Goal: Information Seeking & Learning: Understand process/instructions

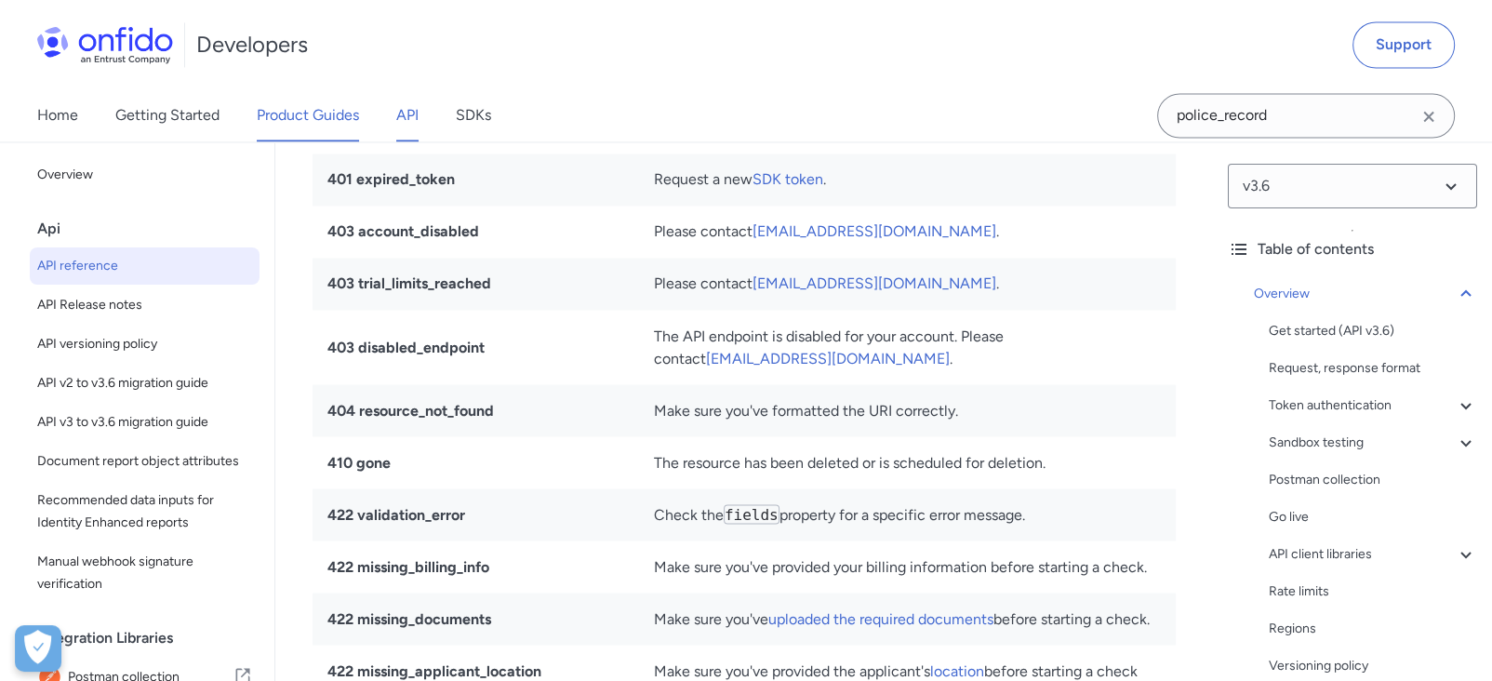
click at [305, 110] on link "Product Guides" at bounding box center [308, 115] width 102 height 52
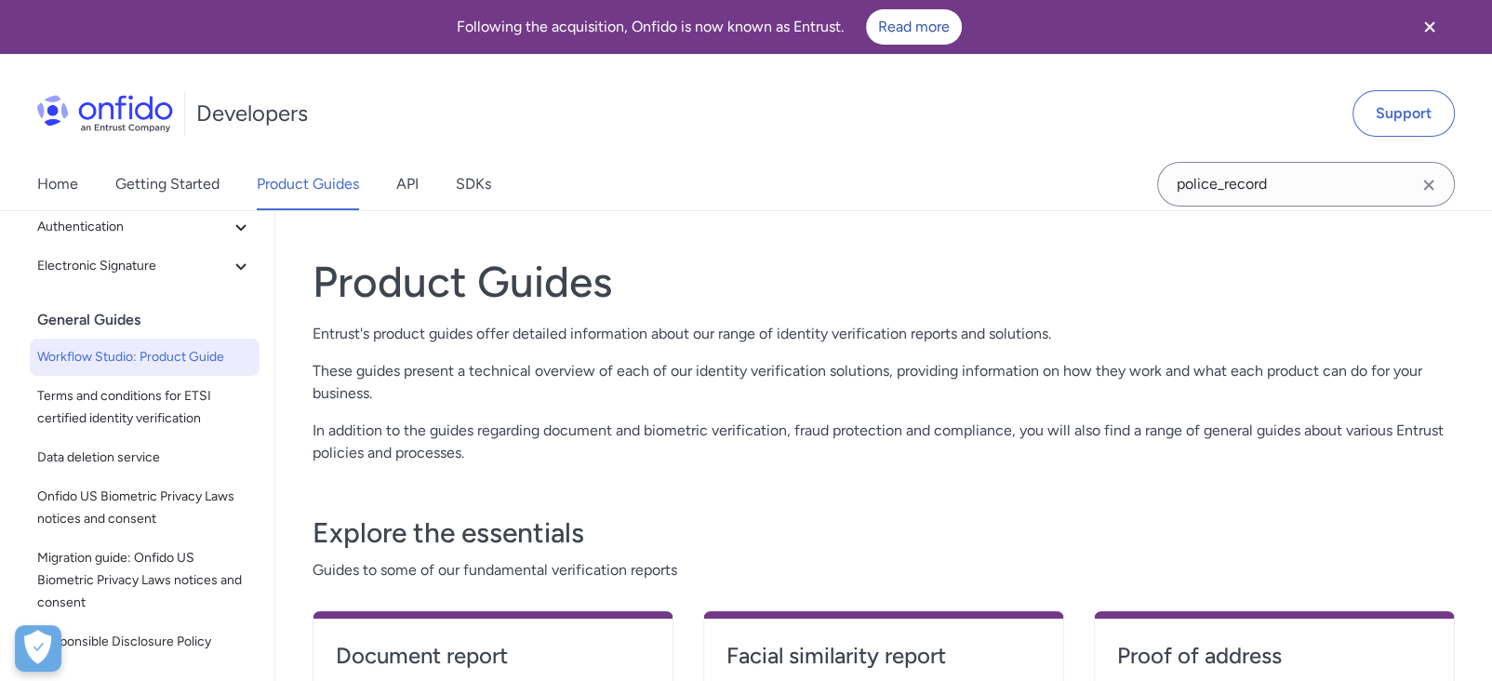
click at [151, 357] on span "Workflow Studio: Product Guide" at bounding box center [144, 357] width 215 height 22
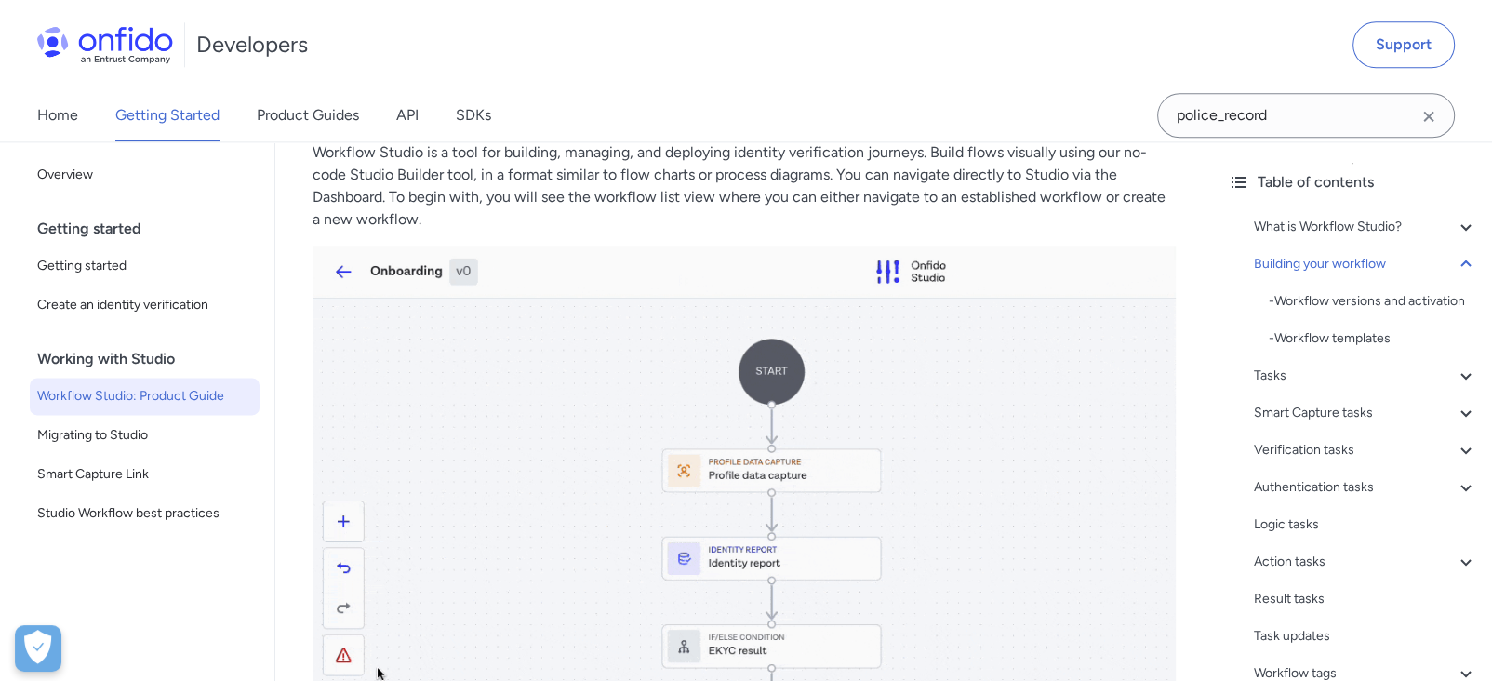
scroll to position [2479, 0]
click at [119, 437] on span "Migrating to Studio" at bounding box center [144, 435] width 215 height 22
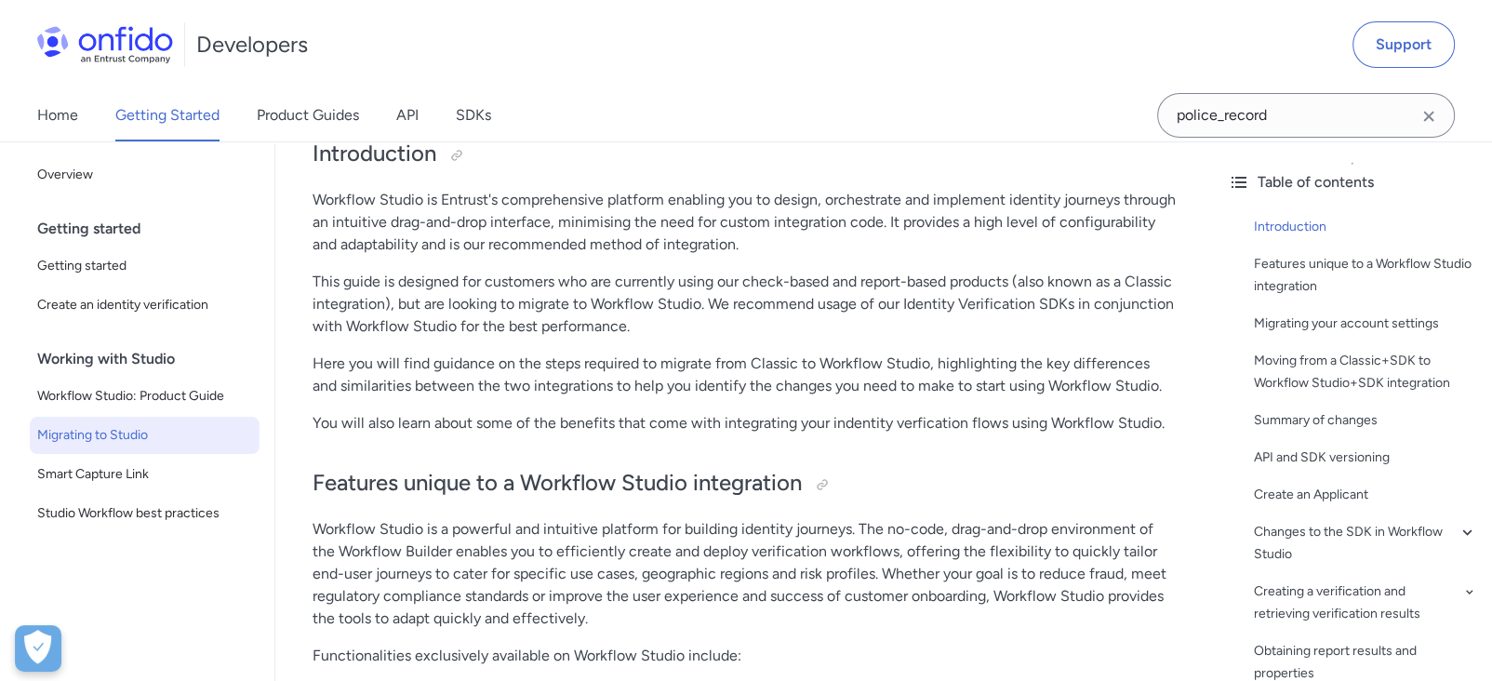
click at [913, 284] on p "This guide is designed for customers who are currently using our check-based an…" at bounding box center [744, 304] width 863 height 67
click at [913, 284] on p "This guide is designed for customers who are currently using our check-based an…" at bounding box center [744, 301] width 863 height 67
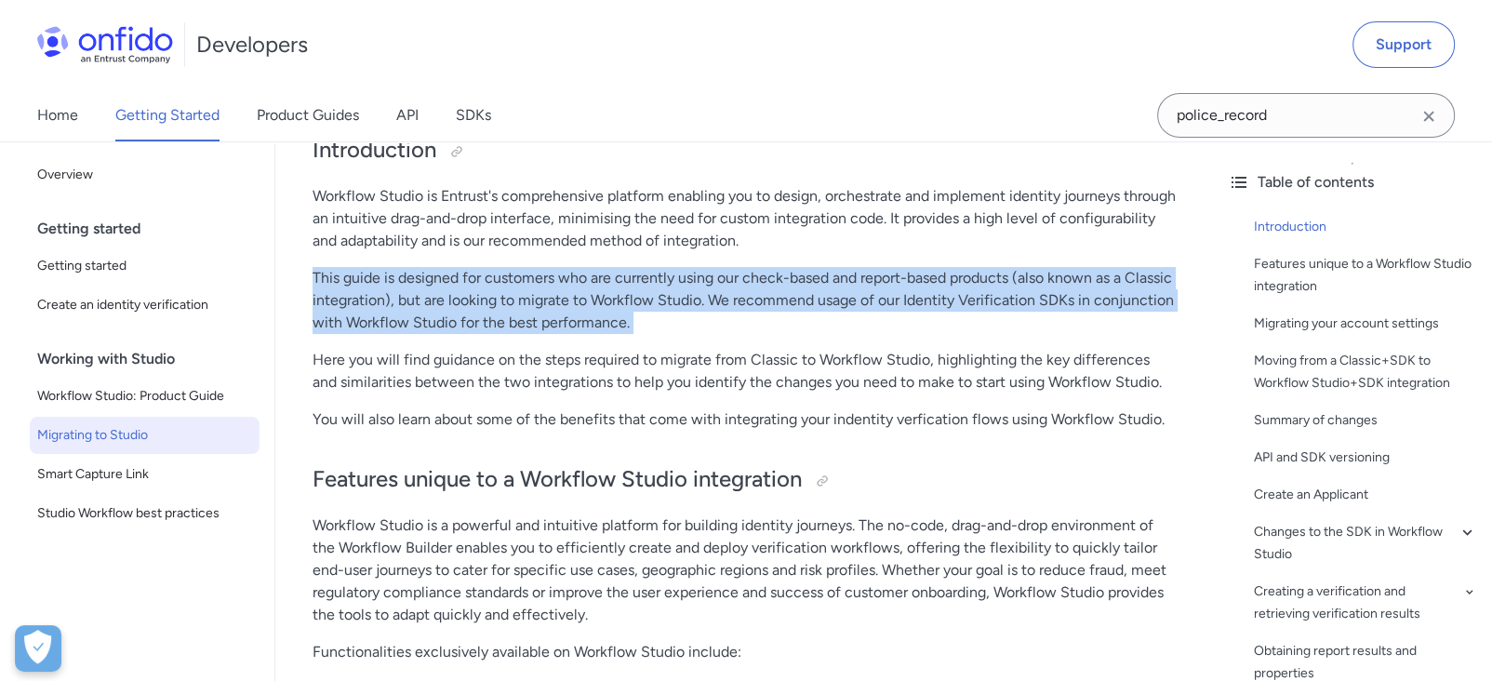
click at [912, 283] on p "This guide is designed for customers who are currently using our check-based an…" at bounding box center [744, 300] width 863 height 67
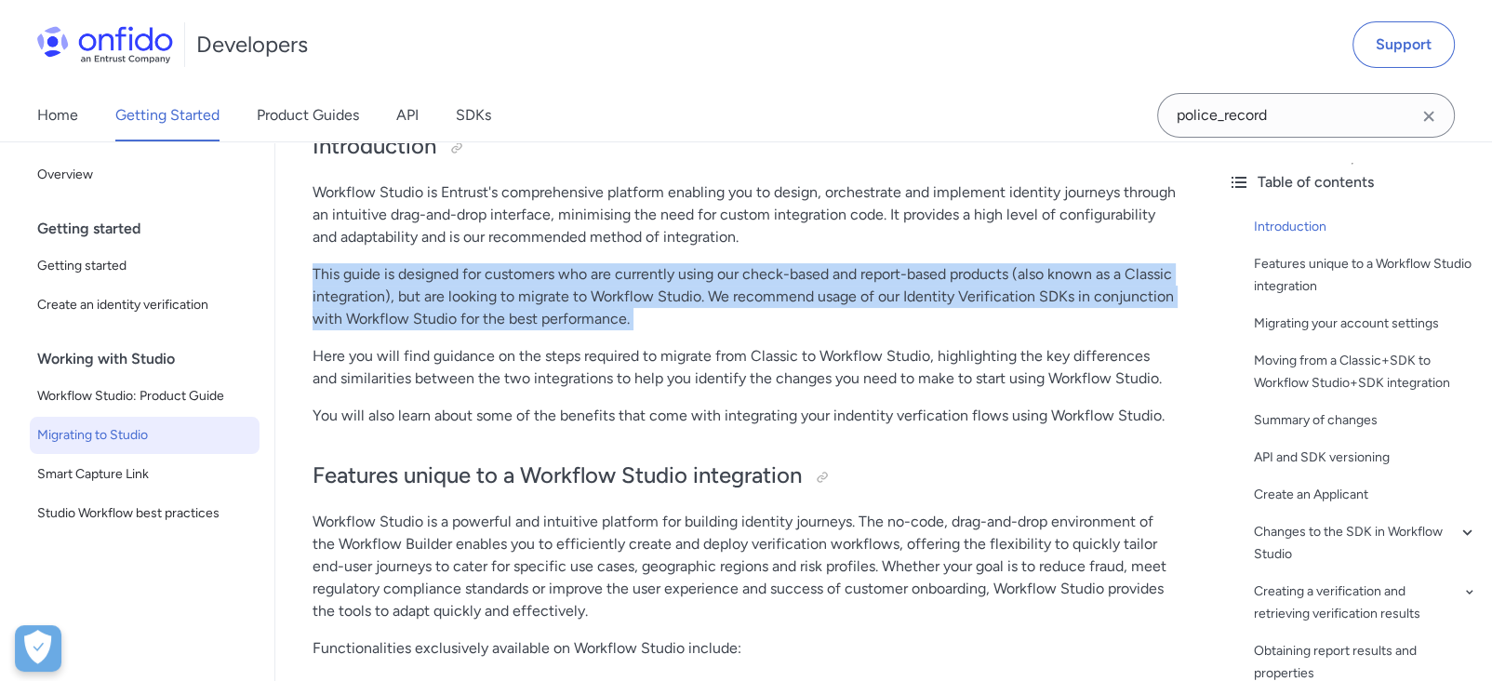
scroll to position [200, 0]
copy div "This guide is designed for customers who are currently using our check-based an…"
click at [909, 277] on p "This guide is designed for customers who are currently using our check-based an…" at bounding box center [744, 294] width 863 height 67
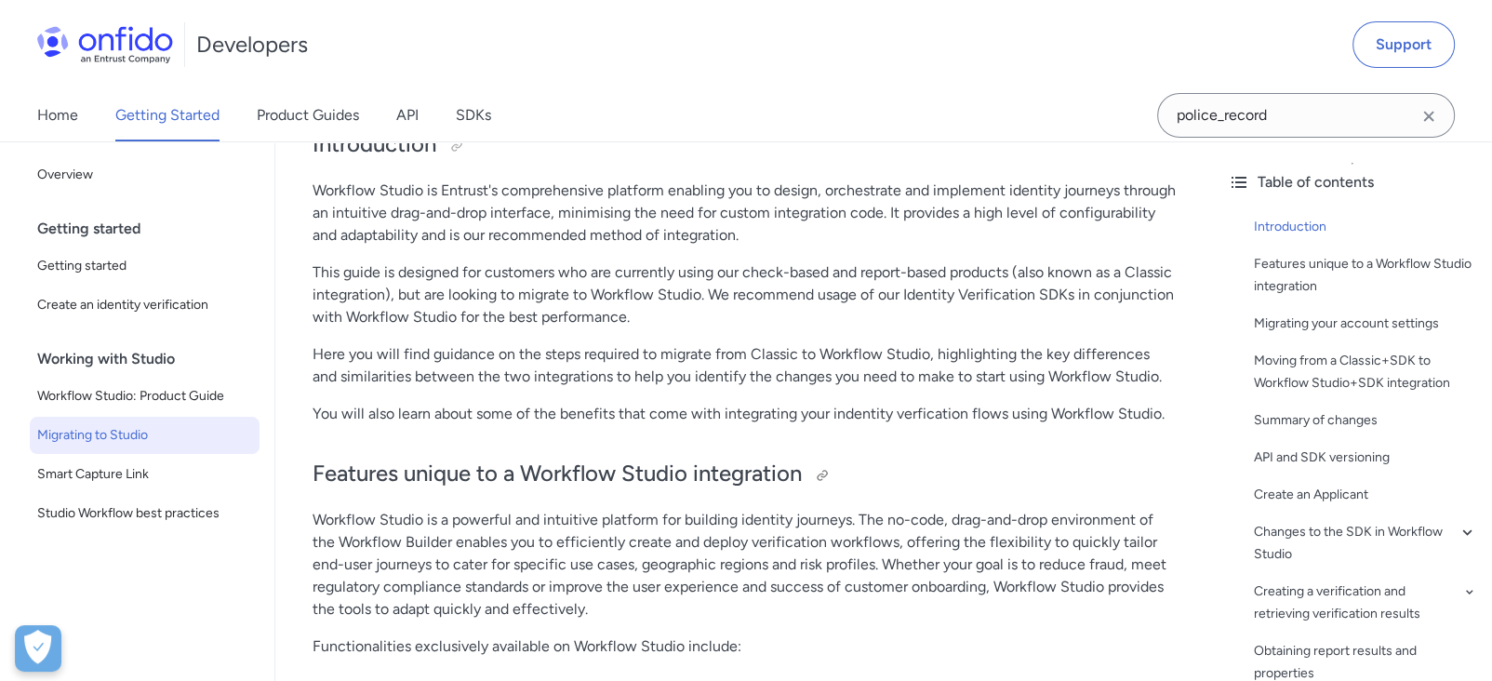
click at [554, 487] on h2 "Features unique to a Workflow Studio integration" at bounding box center [744, 475] width 863 height 32
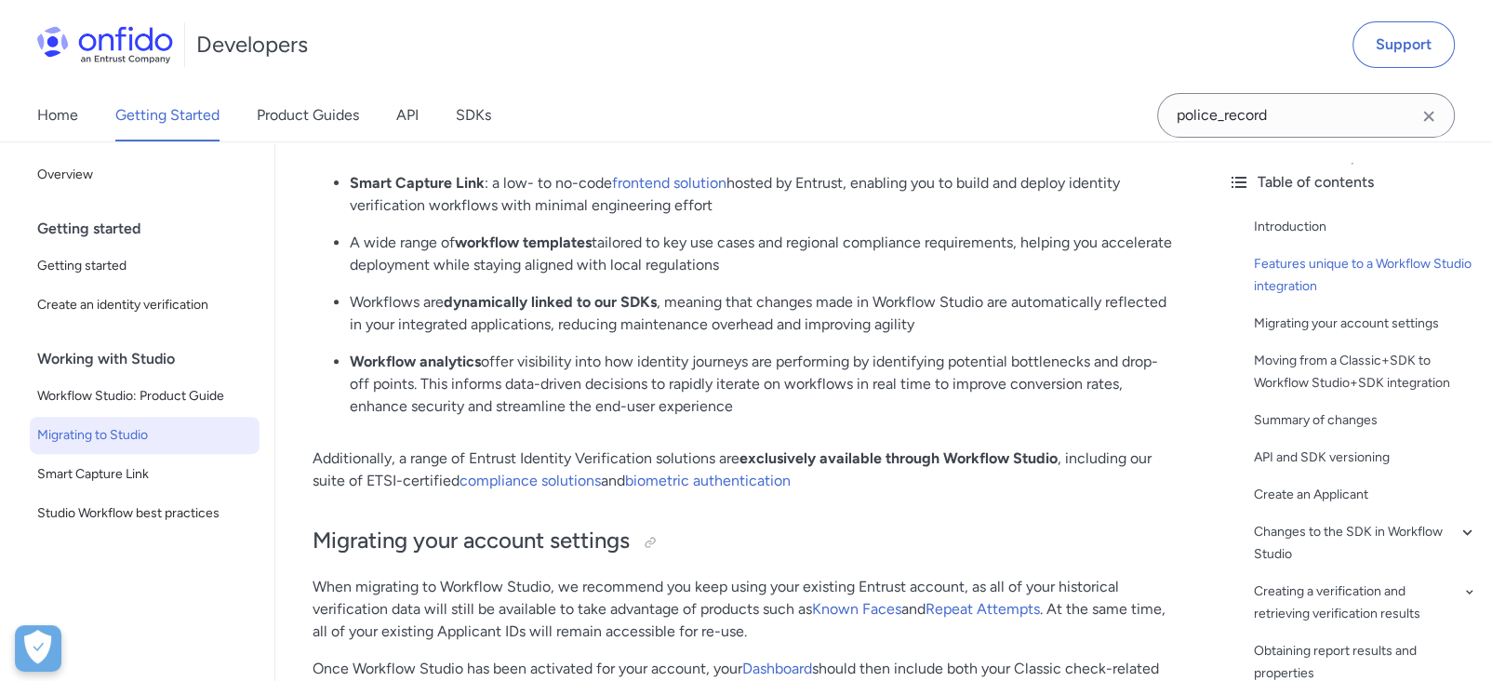
scroll to position [717, 0]
click at [543, 476] on link "compliance solutions" at bounding box center [530, 480] width 141 height 18
click at [687, 476] on link "biometric authentication" at bounding box center [708, 480] width 166 height 18
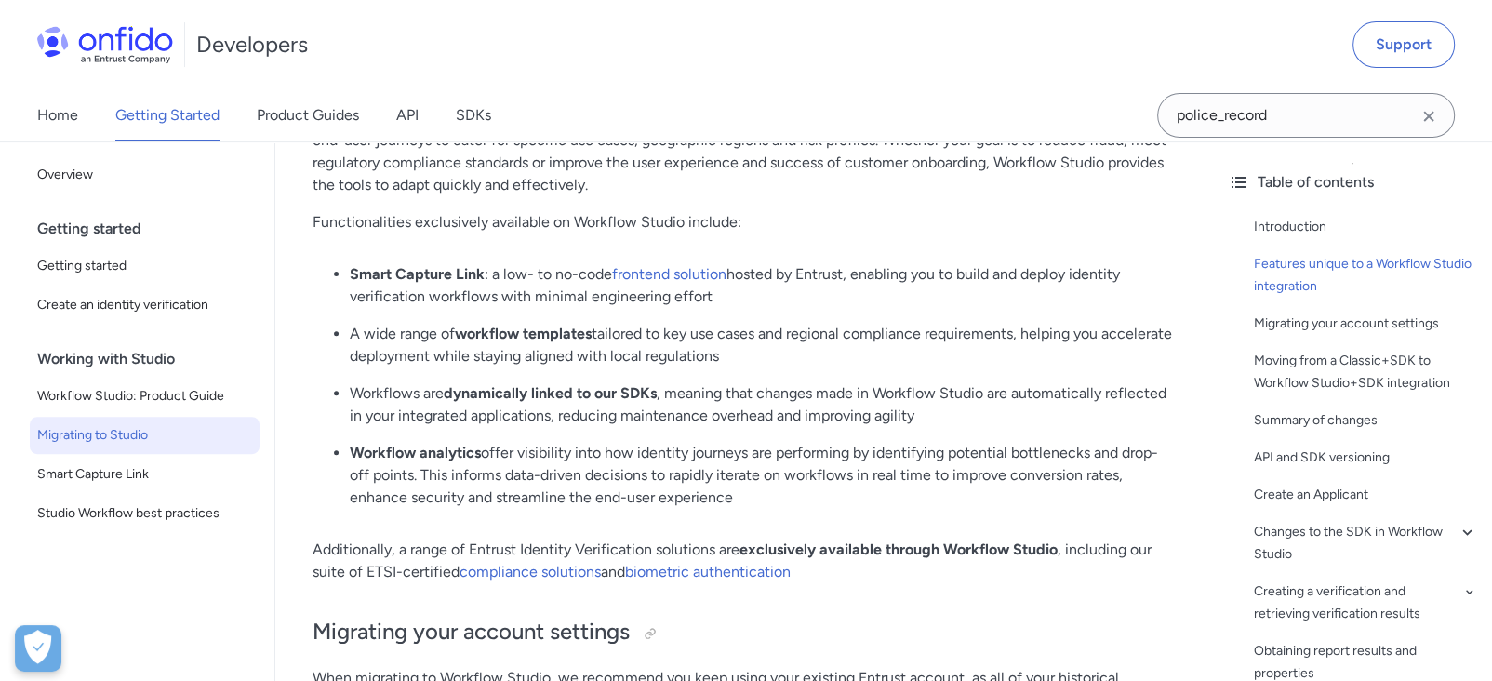
click at [774, 502] on p "Workflow analytics offer visibility into how identity journeys are performing b…" at bounding box center [763, 475] width 826 height 67
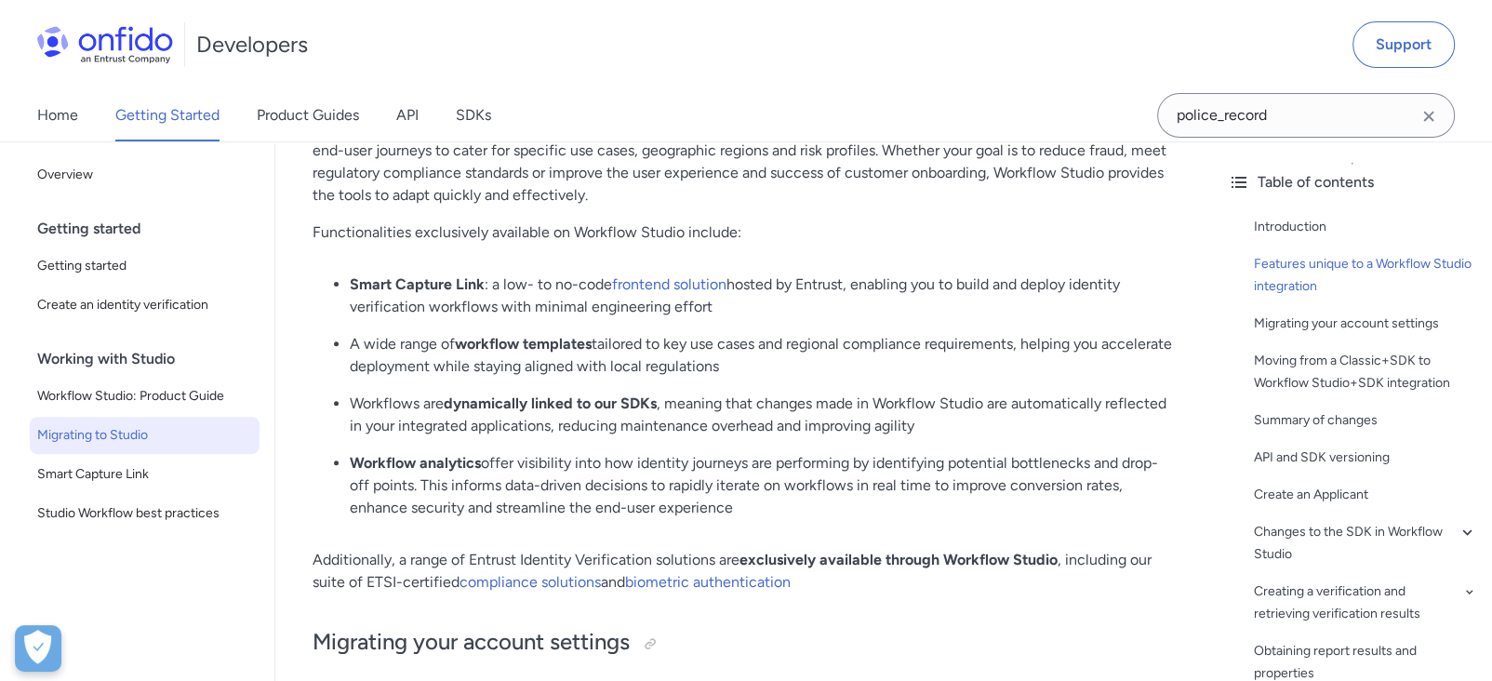
scroll to position [615, 0]
drag, startPoint x: 754, startPoint y: 506, endPoint x: 374, endPoint y: 264, distance: 450.8
copy ul "Smart Capture Link : a low- to no-code frontend solution hosted by Entrust, ena…"
click at [408, 353] on p "A wide range of workflow templates tailored to key use cases and regional compl…" at bounding box center [763, 355] width 826 height 45
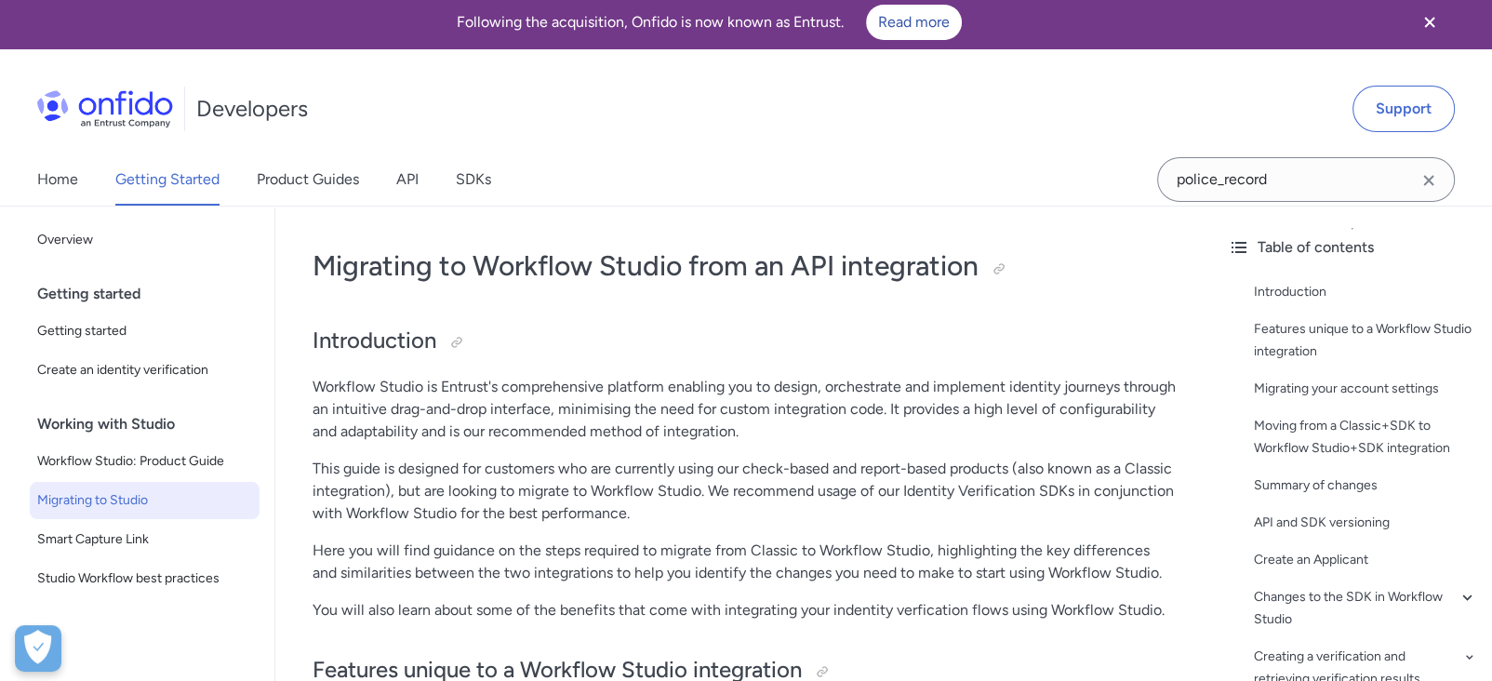
scroll to position [0, 0]
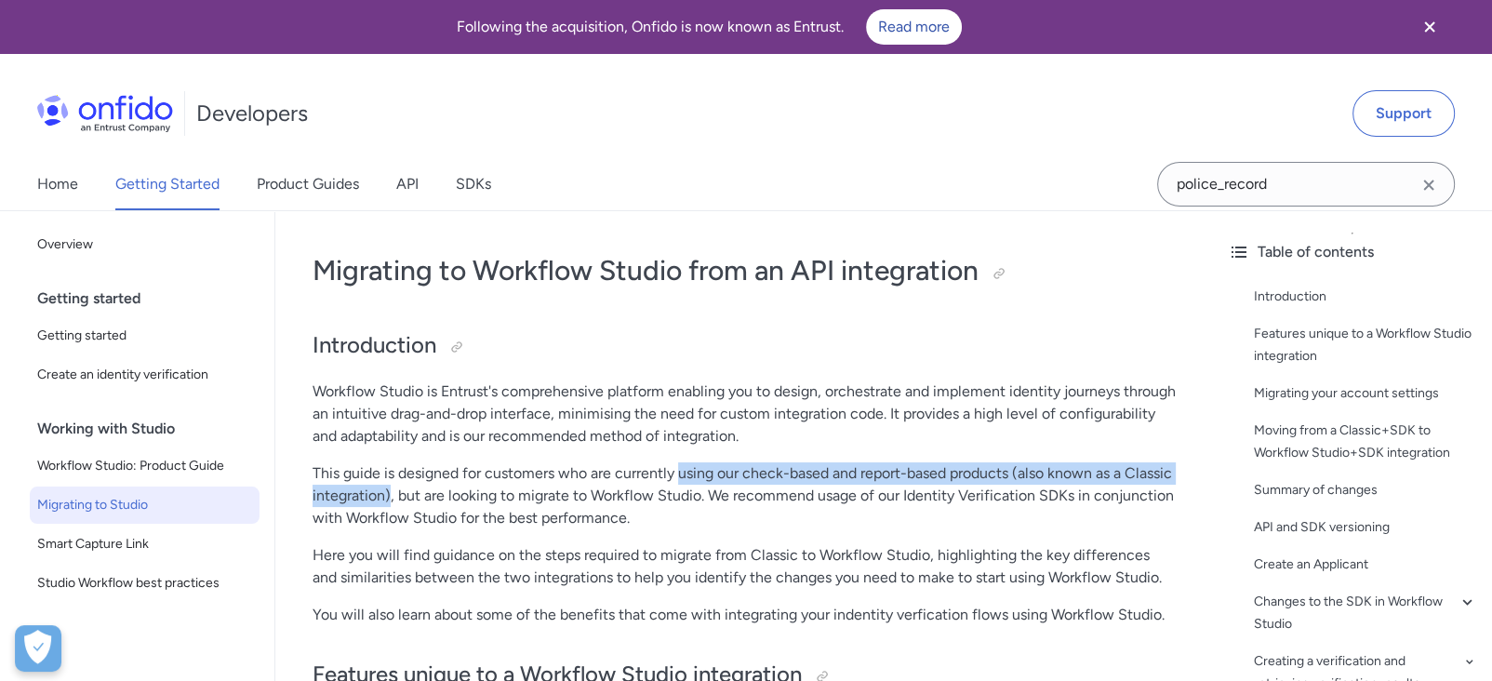
drag, startPoint x: 681, startPoint y: 473, endPoint x: 439, endPoint y: 489, distance: 242.4
click at [439, 489] on p "This guide is designed for customers who are currently using our check-based an…" at bounding box center [744, 495] width 863 height 67
copy p "using our check-based and report-based products (also known as a Classic integr…"
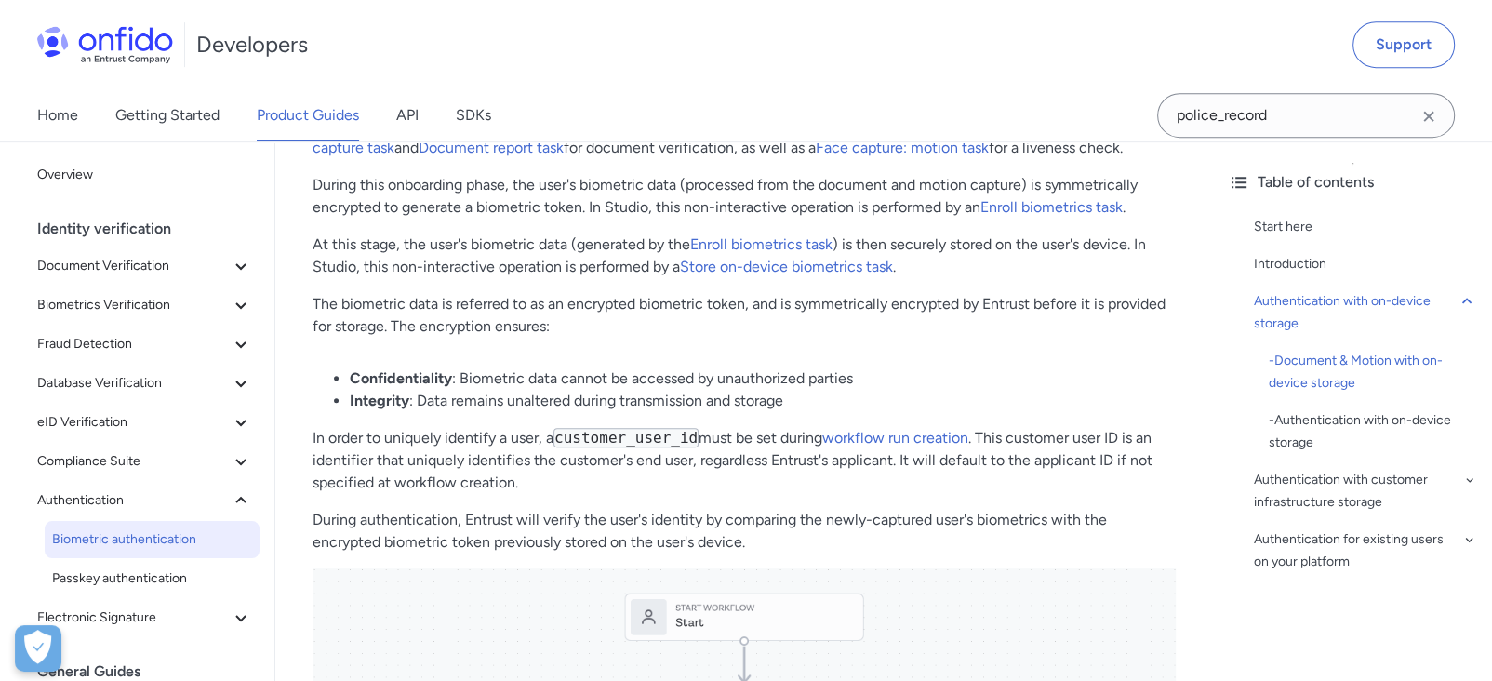
scroll to position [930, 0]
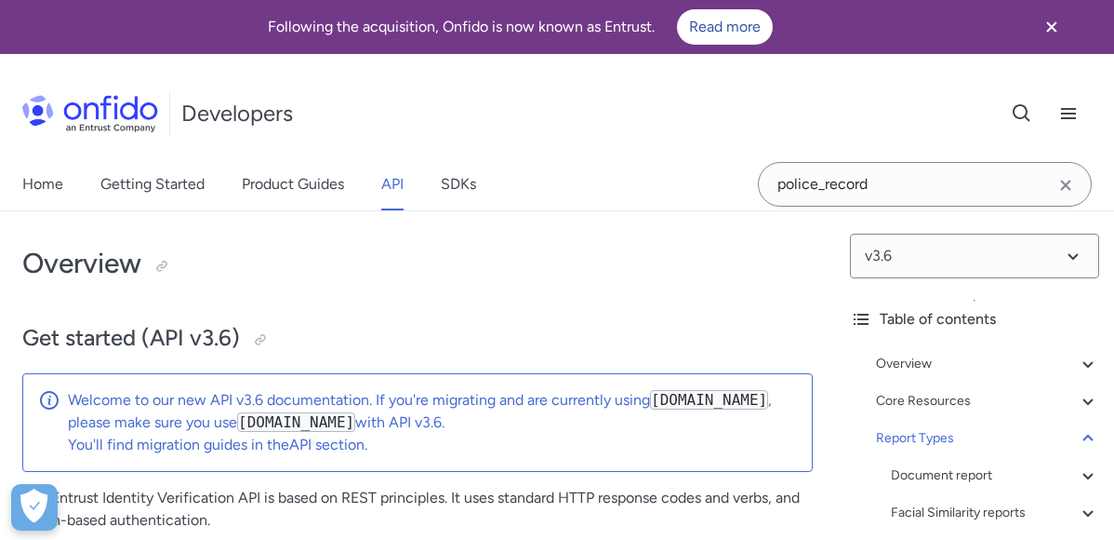
select select "http"
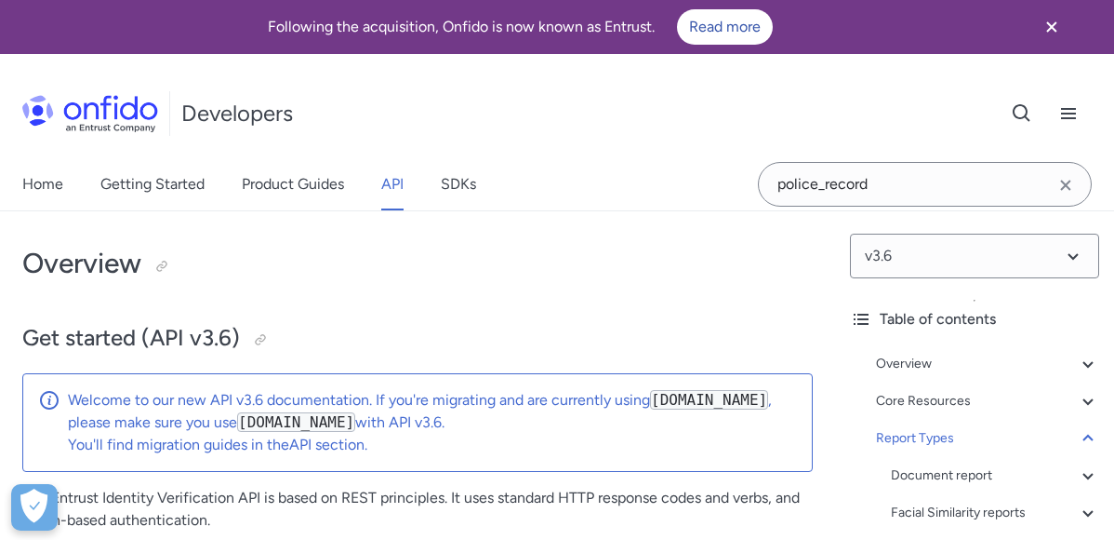
select select "http"
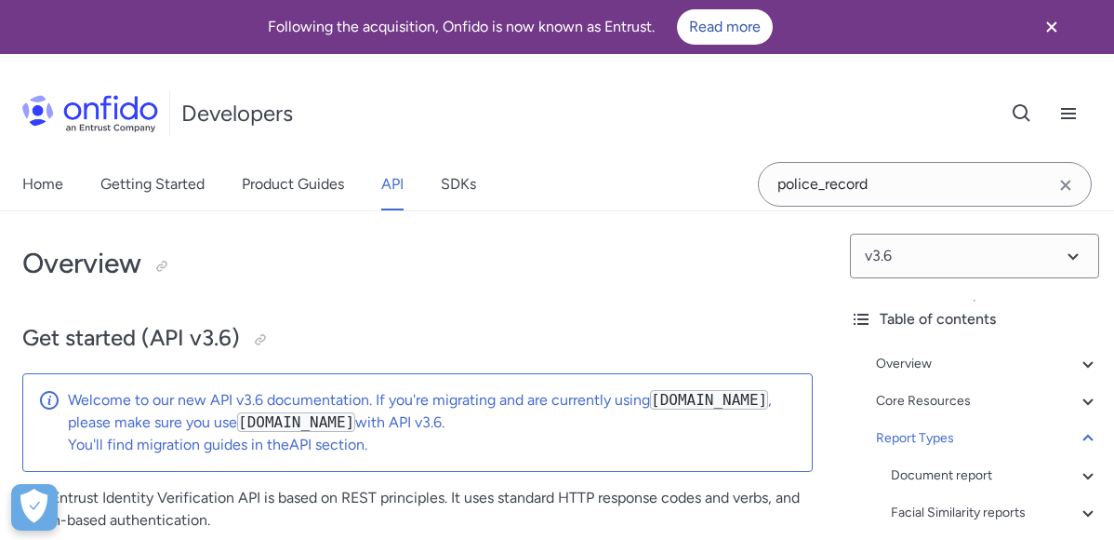
select select "http"
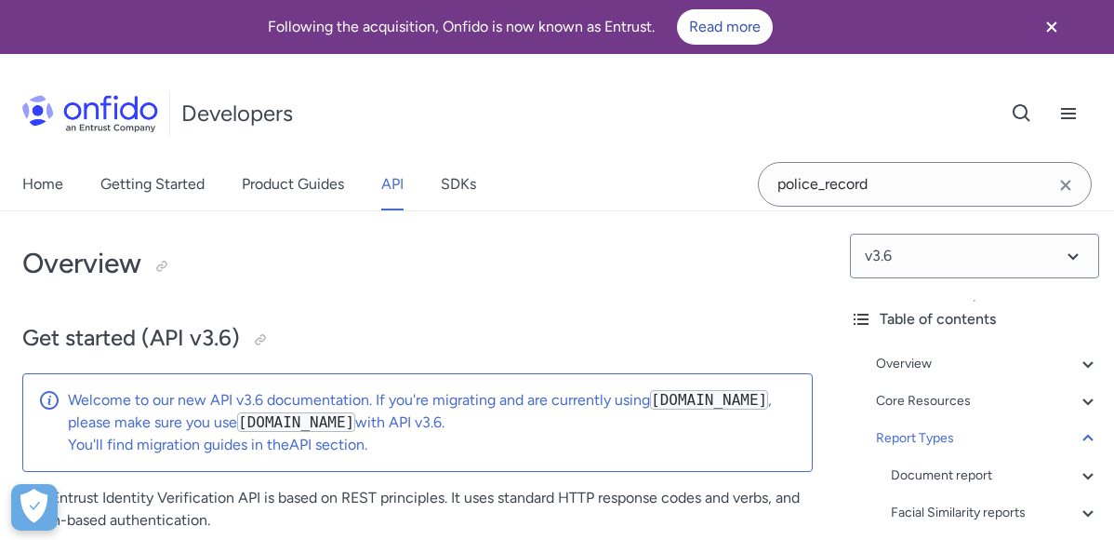
select select "http"
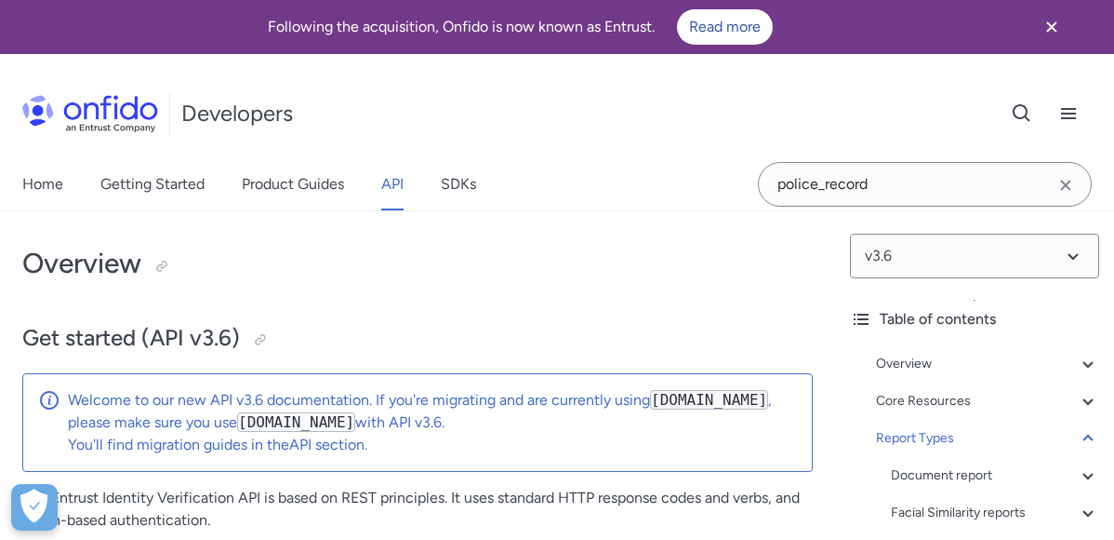
select select "http"
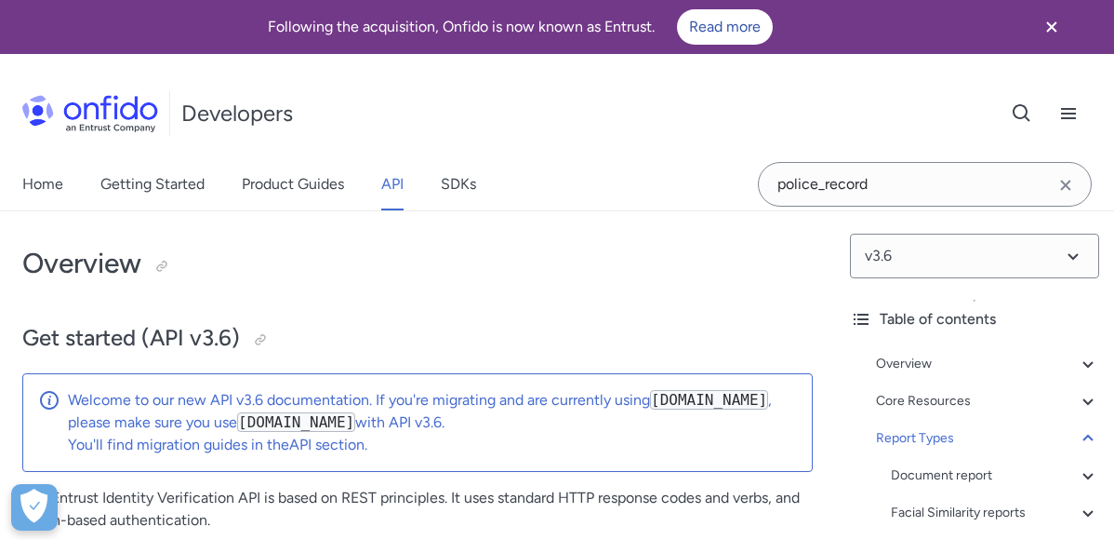
select select "http"
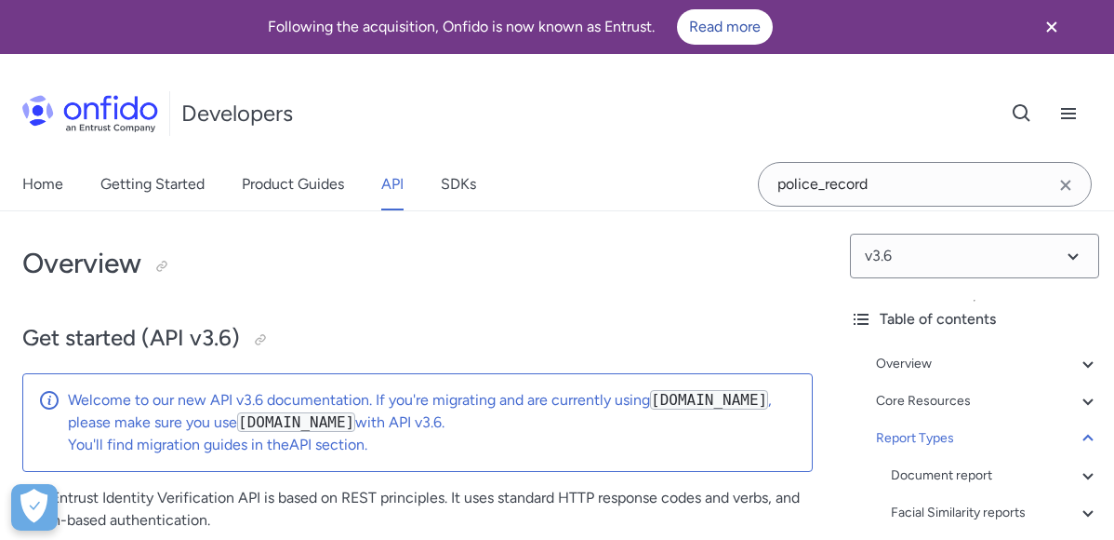
select select "http"
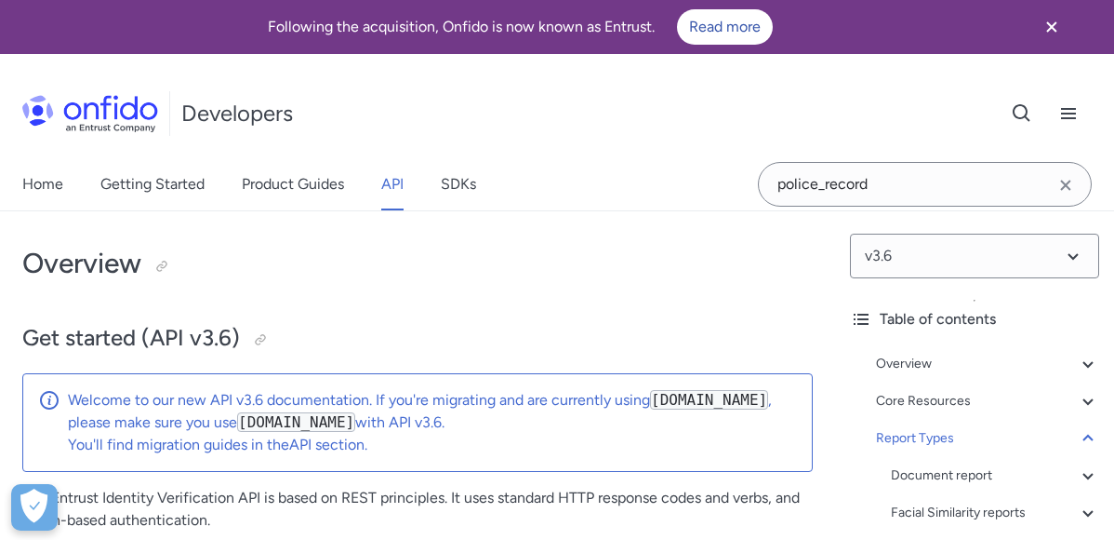
select select "http"
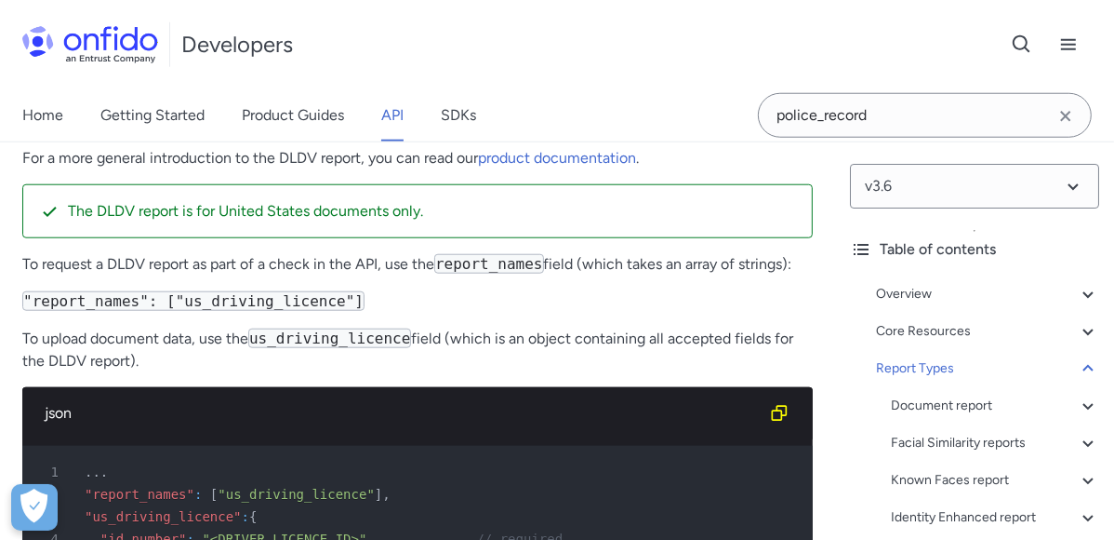
scroll to position [99, 0]
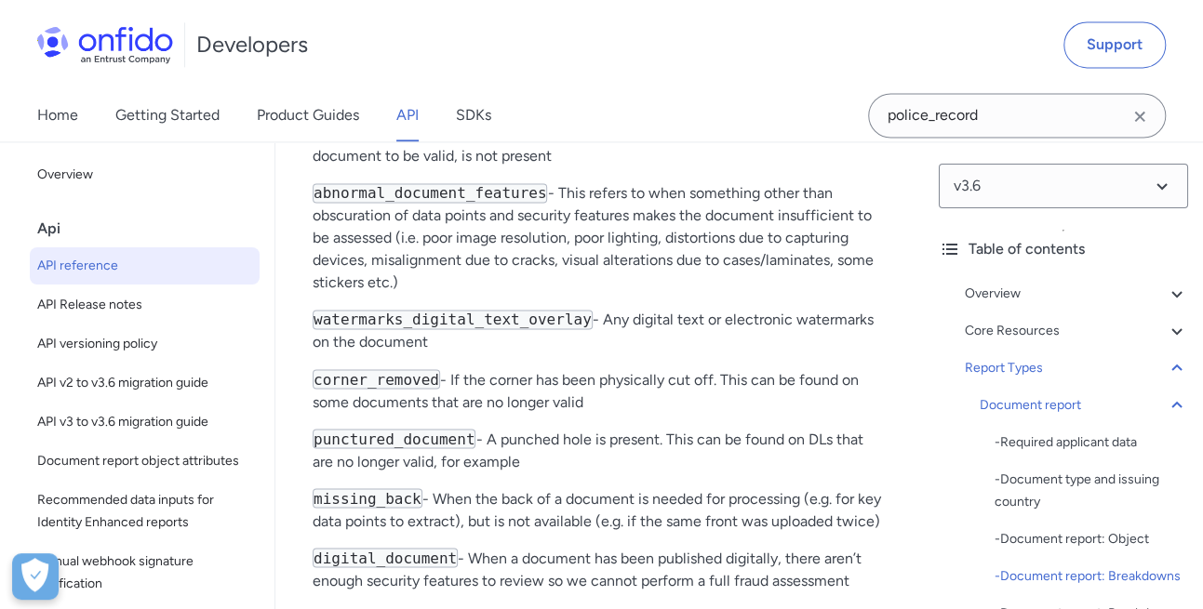
scroll to position [99783, 0]
